Goal: Find specific page/section: Find specific page/section

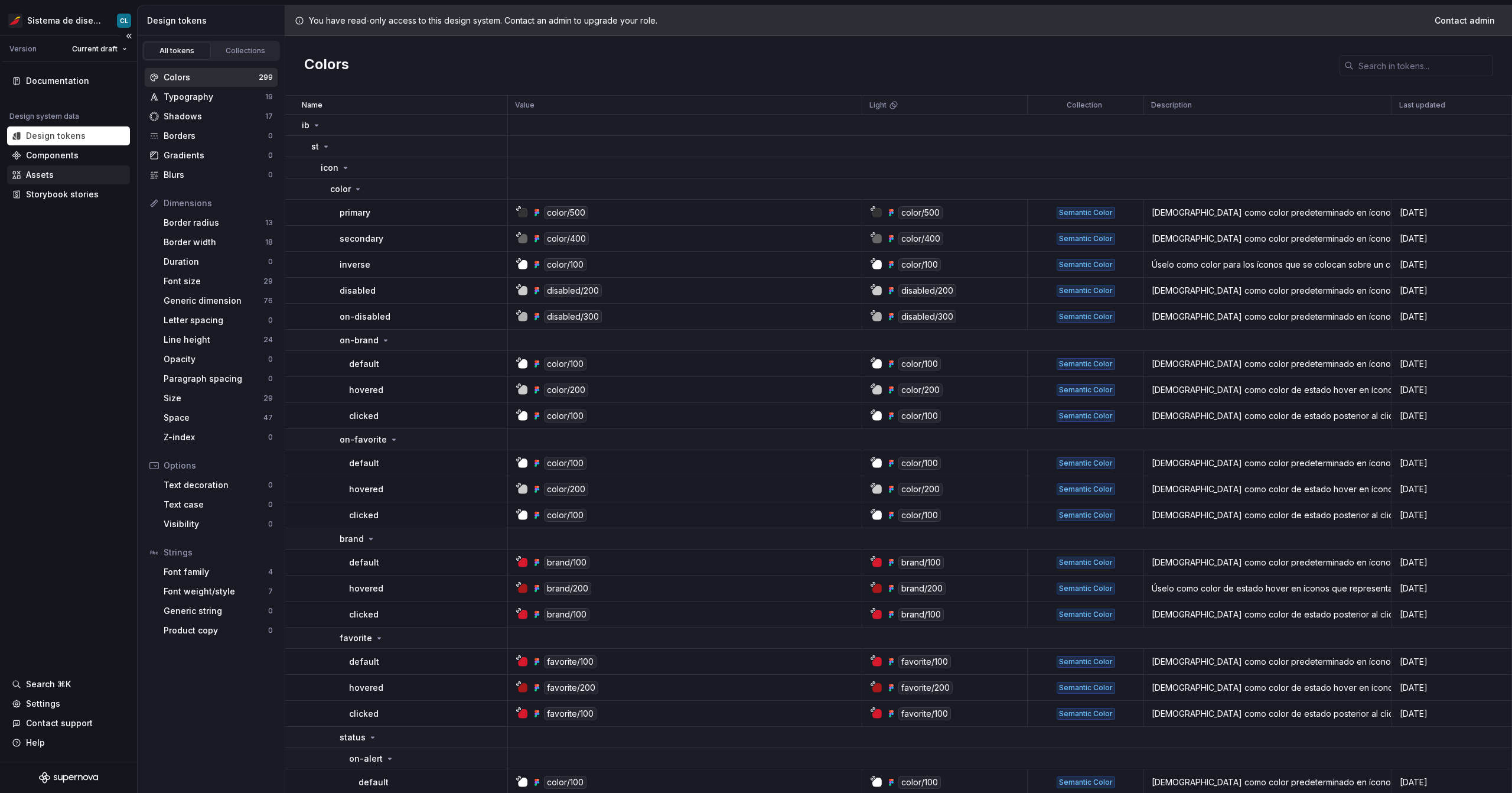
click at [75, 177] on div "Assets" at bounding box center [68, 174] width 113 height 12
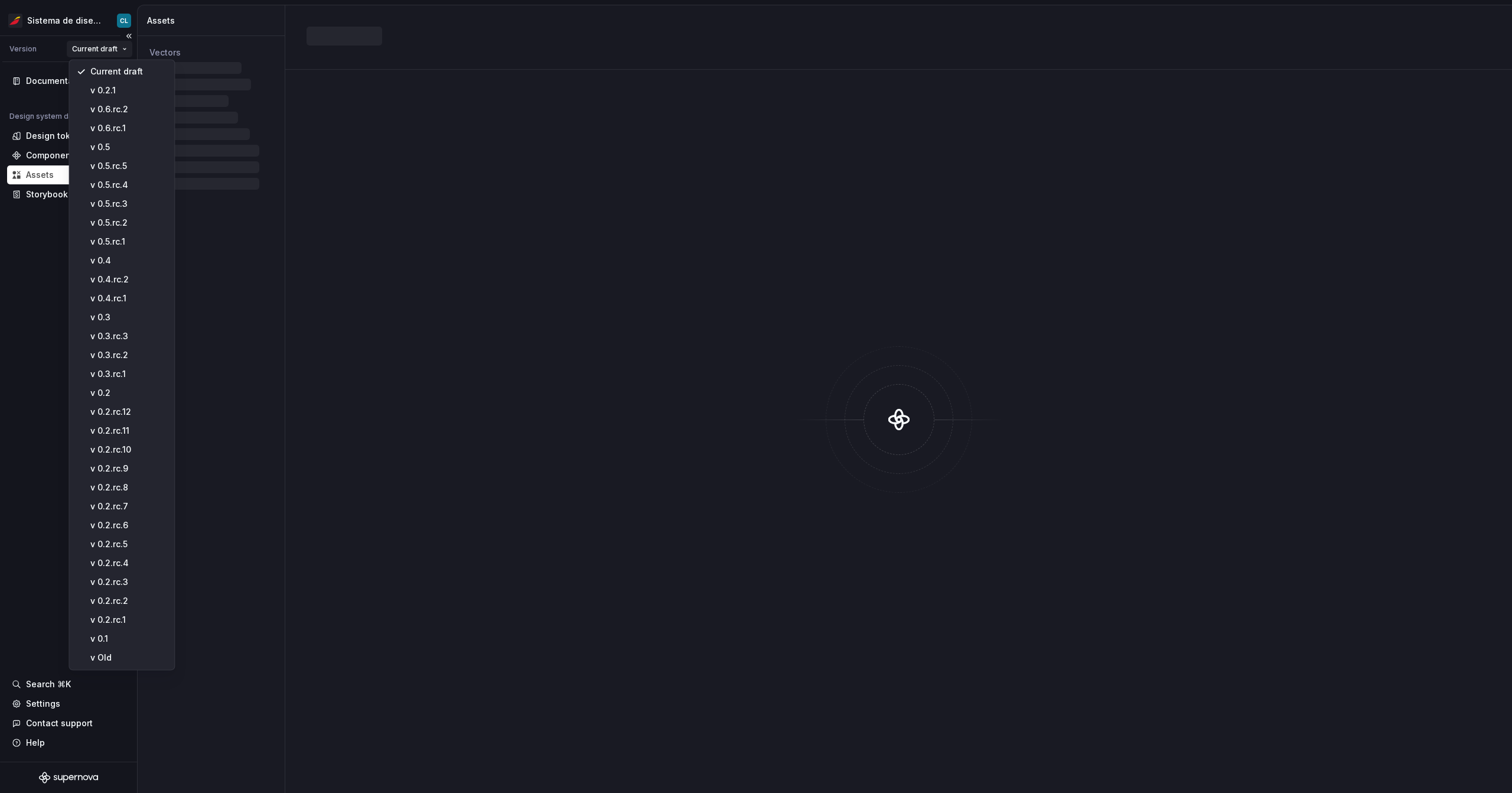
click at [103, 49] on html "Sistema de diseño Iberia CL Version Current draft Documentation Design system d…" at bounding box center [756, 396] width 1512 height 793
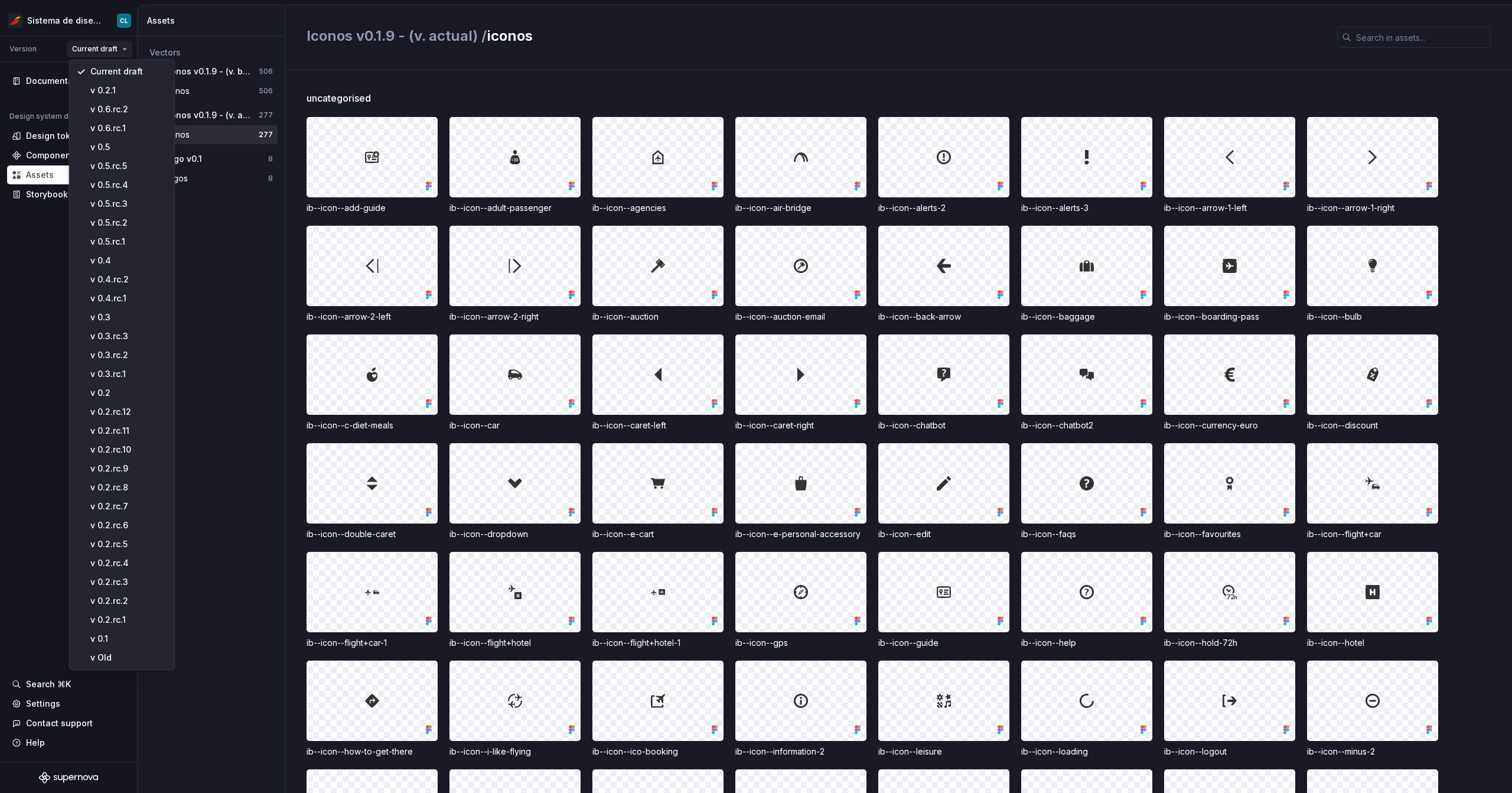
click at [217, 297] on html "Sistema de diseño Iberia CL Version Current draft Documentation Design system d…" at bounding box center [756, 396] width 1512 height 793
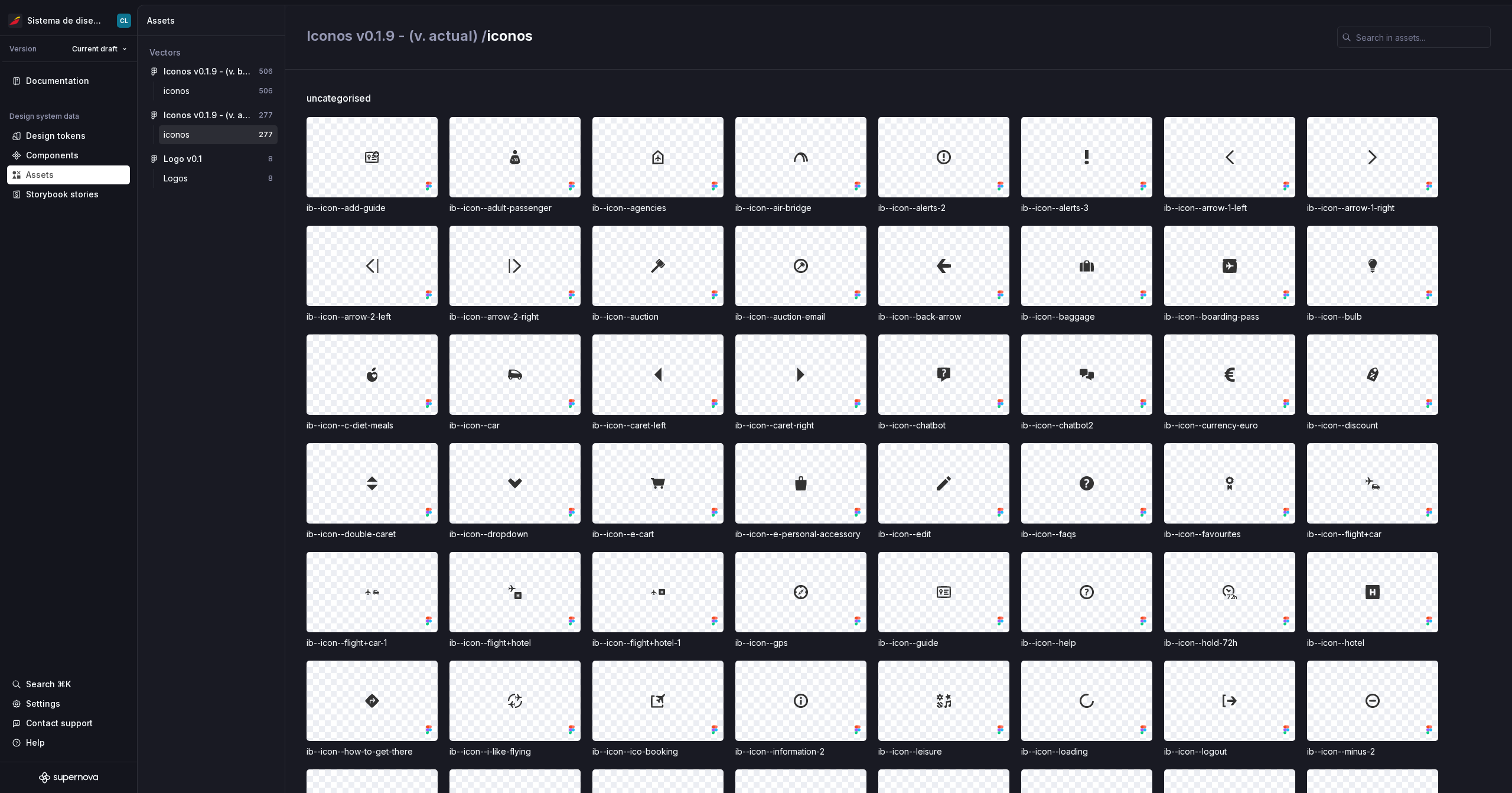
click at [221, 139] on div "iconos" at bounding box center [211, 134] width 95 height 12
